Goal: Information Seeking & Learning: Find specific fact

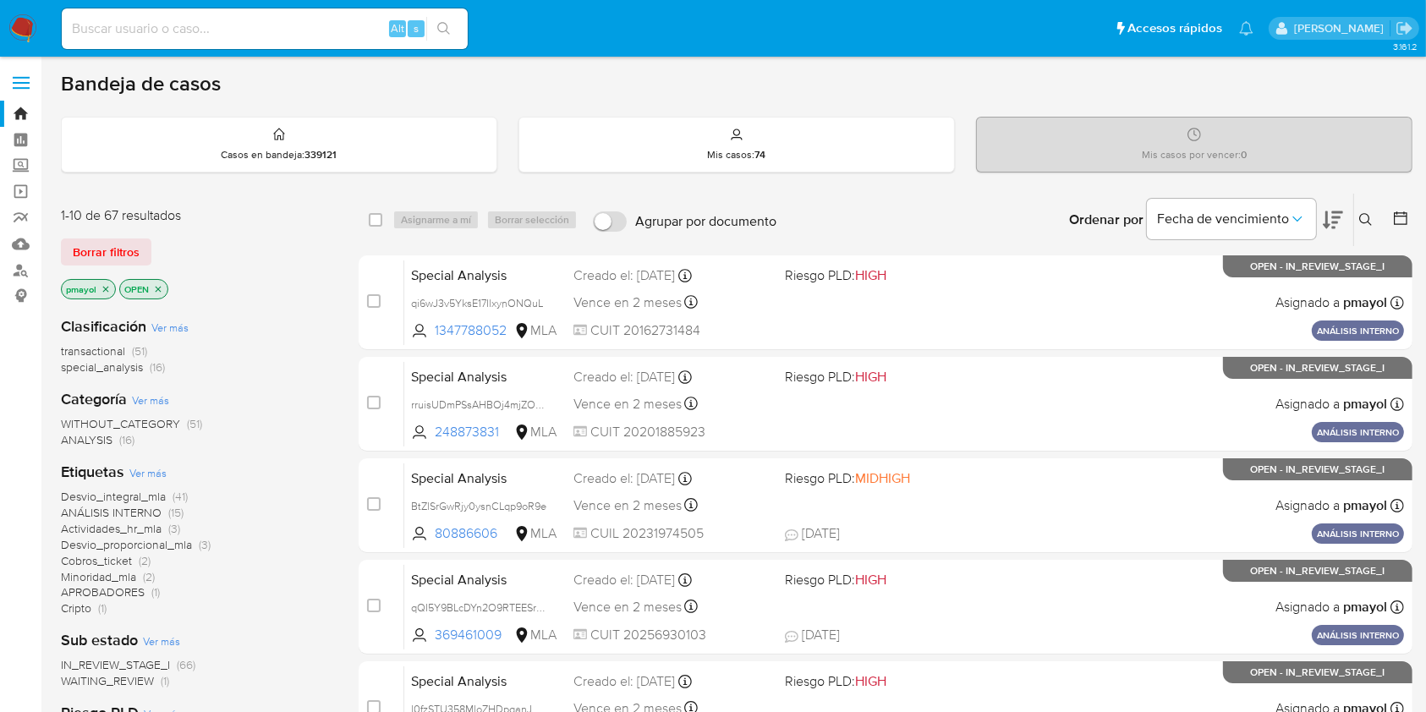
click at [320, 35] on input at bounding box center [265, 29] width 406 height 22
paste input "2574544127"
type input "2574544127"
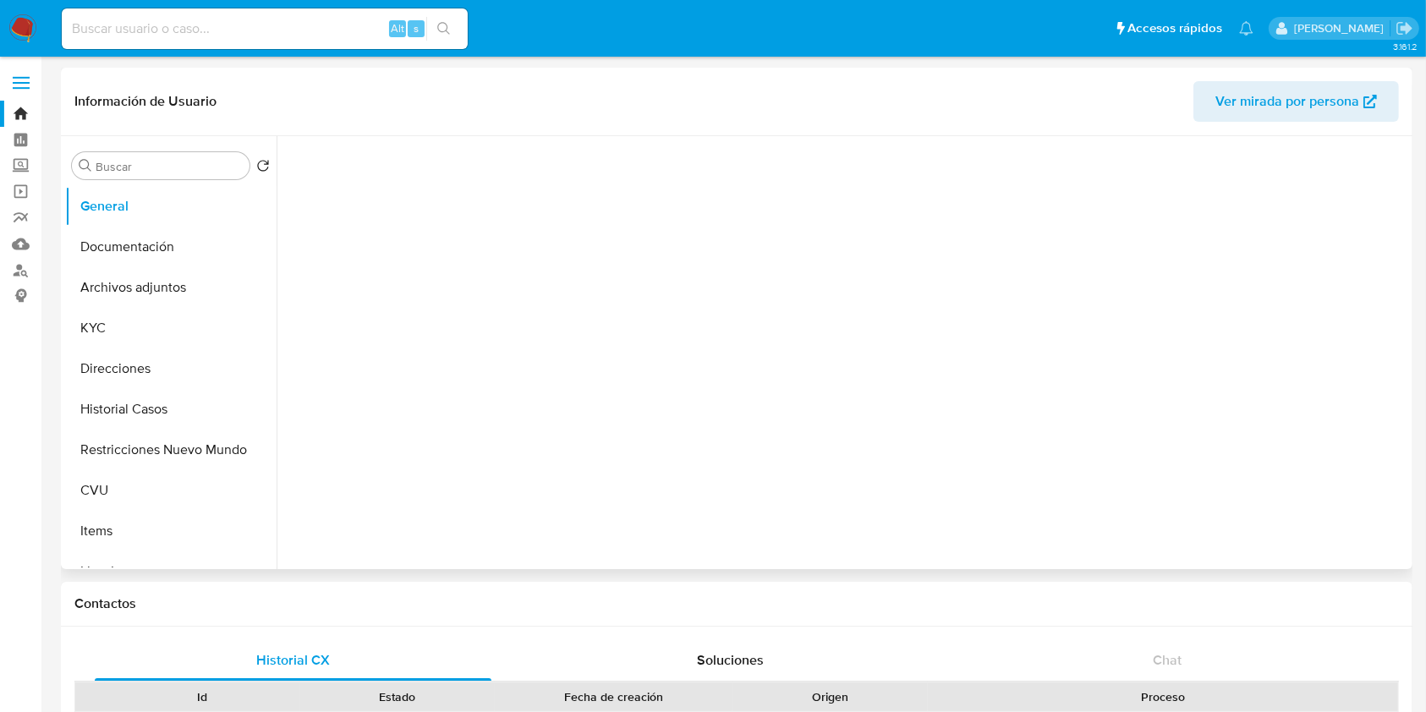
select select "10"
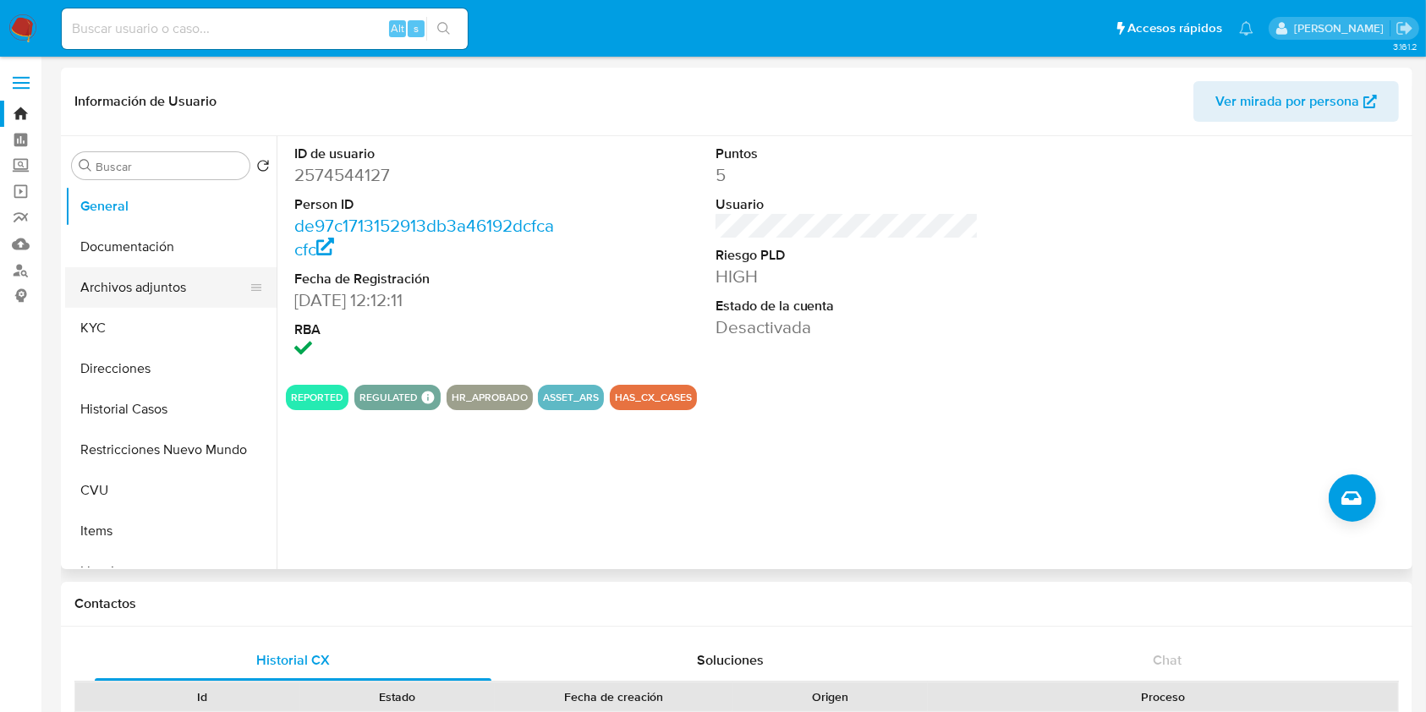
click at [169, 276] on button "Archivos adjuntos" at bounding box center [164, 287] width 198 height 41
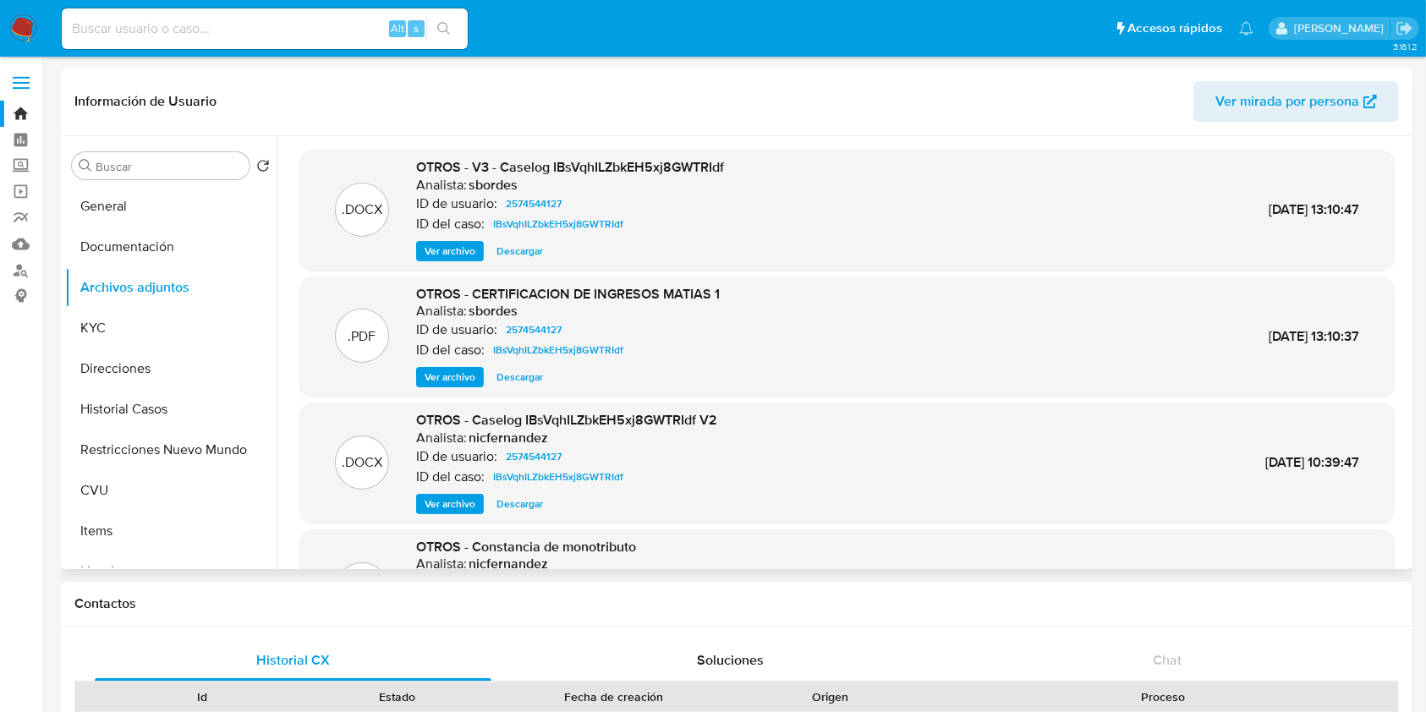
click at [445, 255] on span "Ver archivo" at bounding box center [449, 251] width 51 height 17
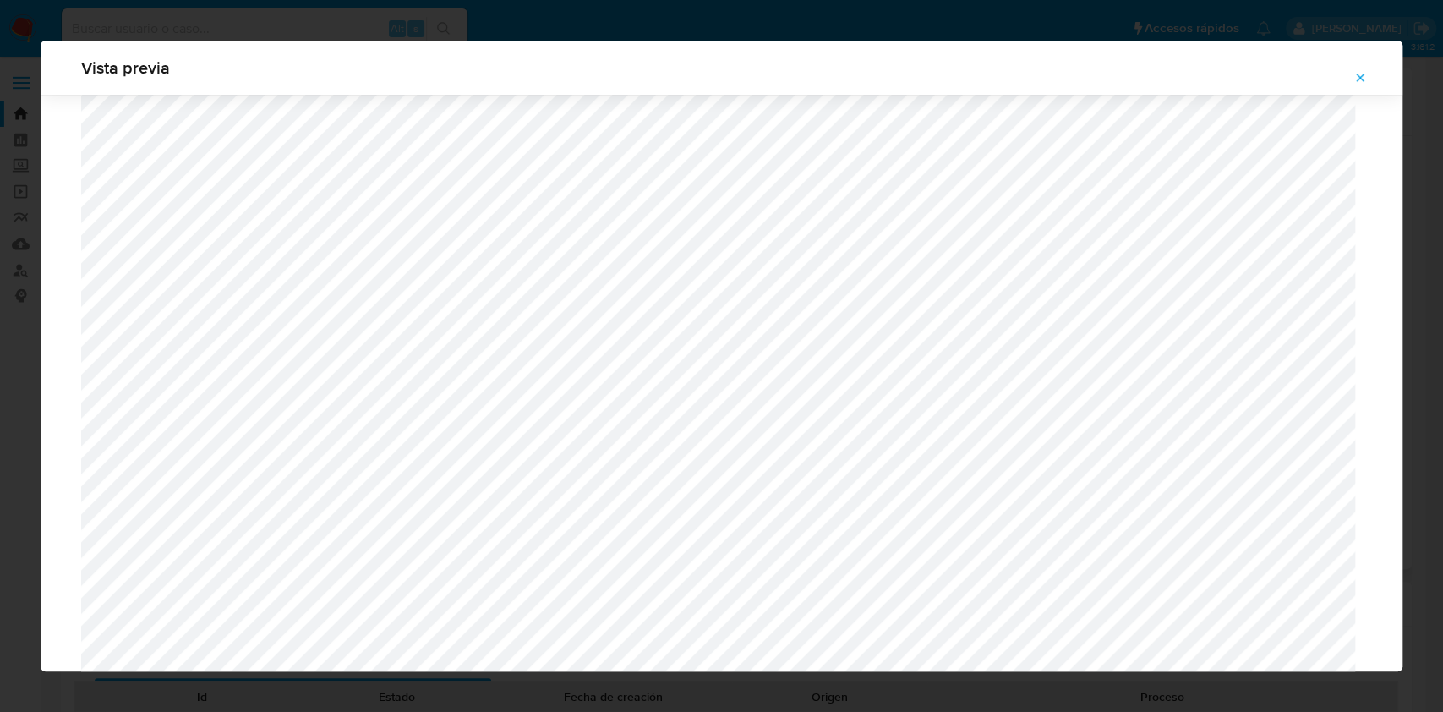
scroll to position [673, 0]
drag, startPoint x: 1387, startPoint y: 131, endPoint x: 1388, endPoint y: 159, distance: 28.0
drag, startPoint x: 1403, startPoint y: 178, endPoint x: 1399, endPoint y: 205, distance: 28.1
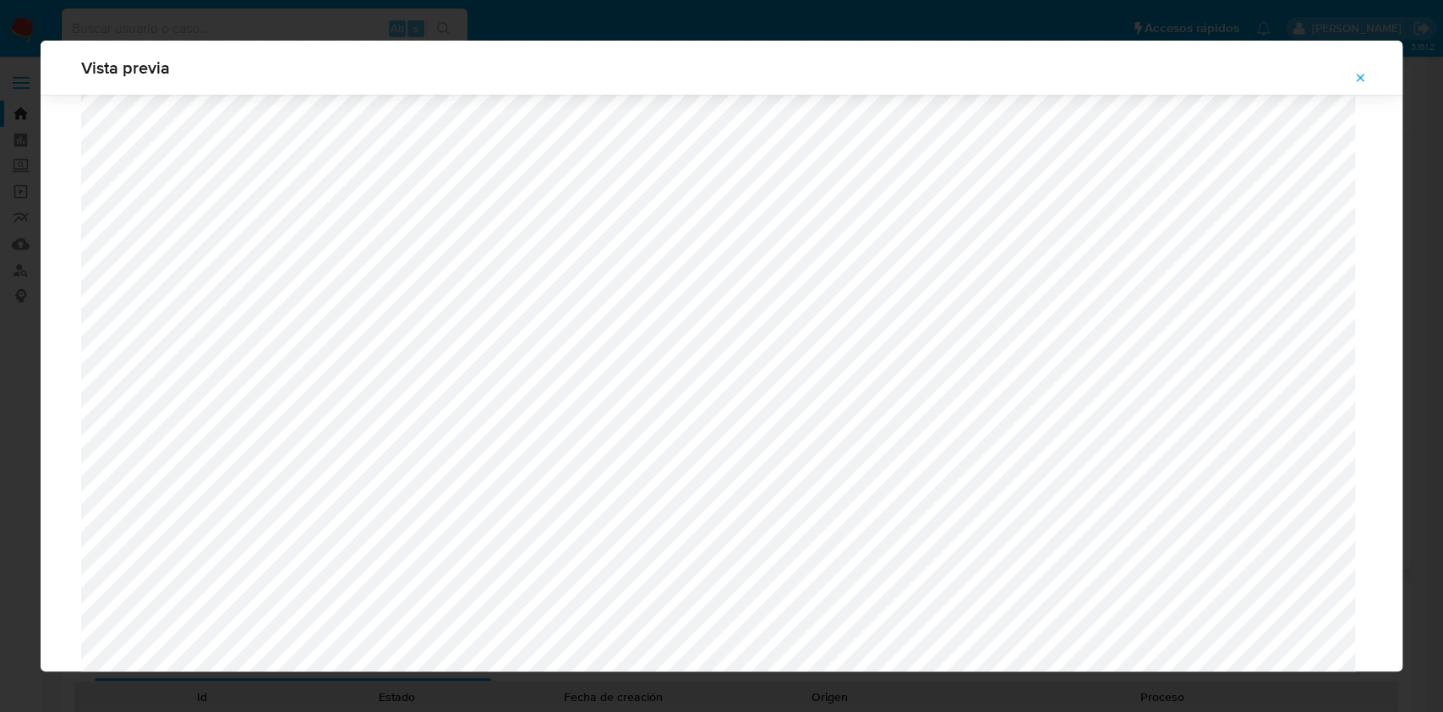
click at [1399, 205] on div "Vista previa" at bounding box center [721, 356] width 1443 height 712
click at [1360, 71] on icon "Attachment preview" at bounding box center [1361, 78] width 14 height 14
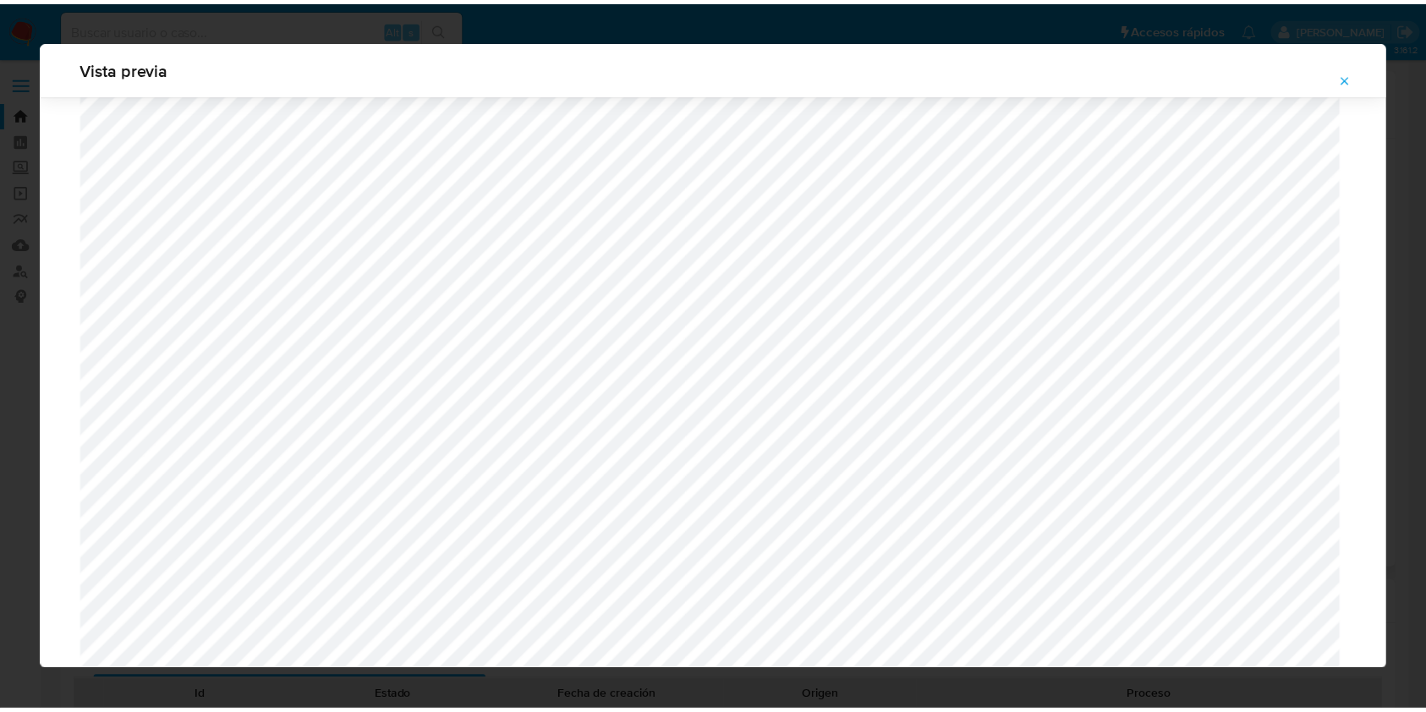
scroll to position [0, 0]
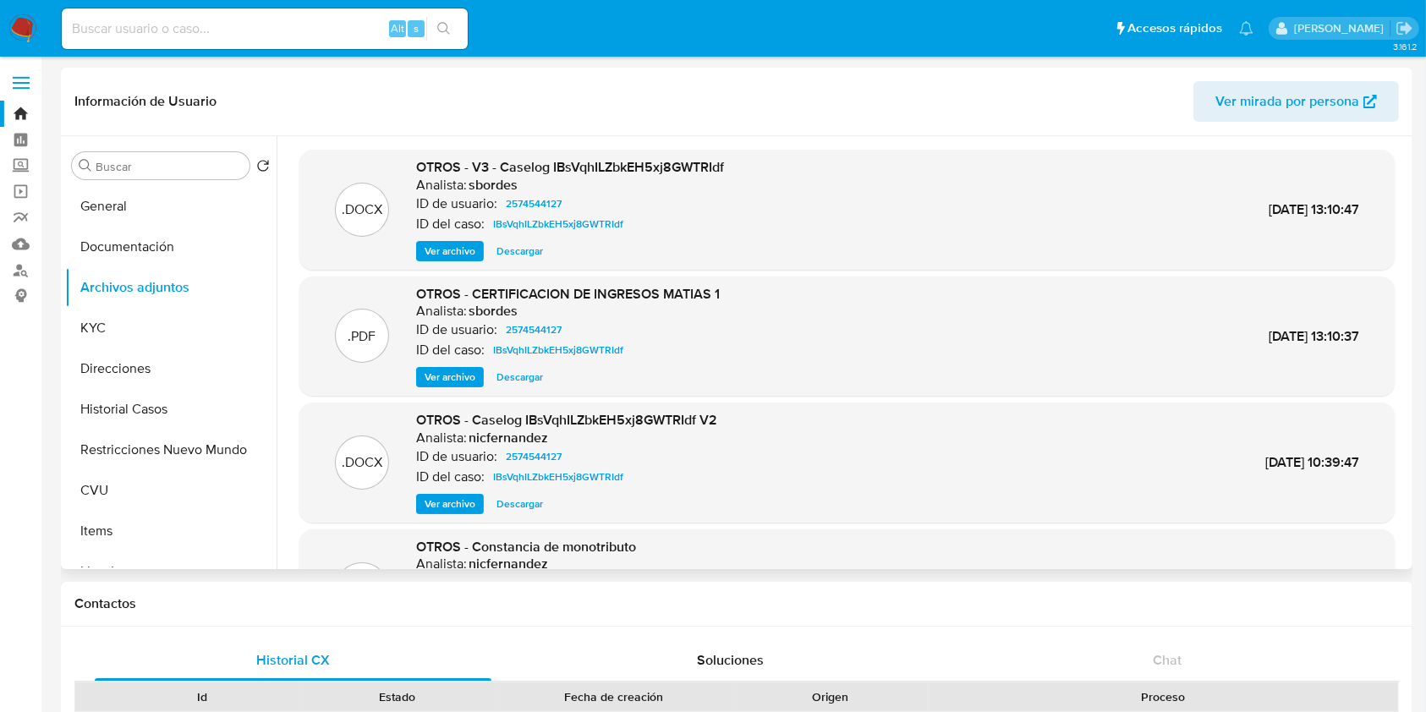
click at [38, 30] on nav "Pausado Ver notificaciones Alt s Accesos rápidos Presiona las siguientes teclas…" at bounding box center [713, 28] width 1426 height 57
